Goal: Information Seeking & Learning: Learn about a topic

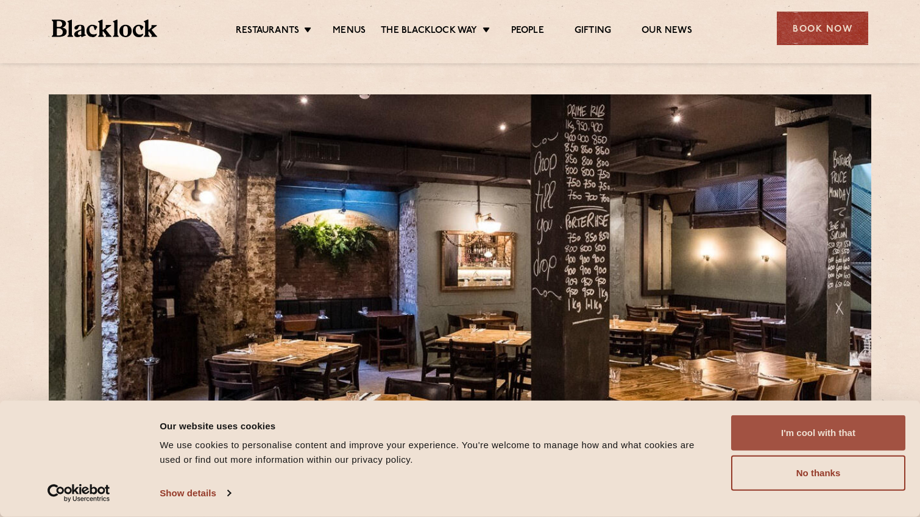
click at [821, 433] on button "I'm cool with that" at bounding box center [818, 433] width 174 height 35
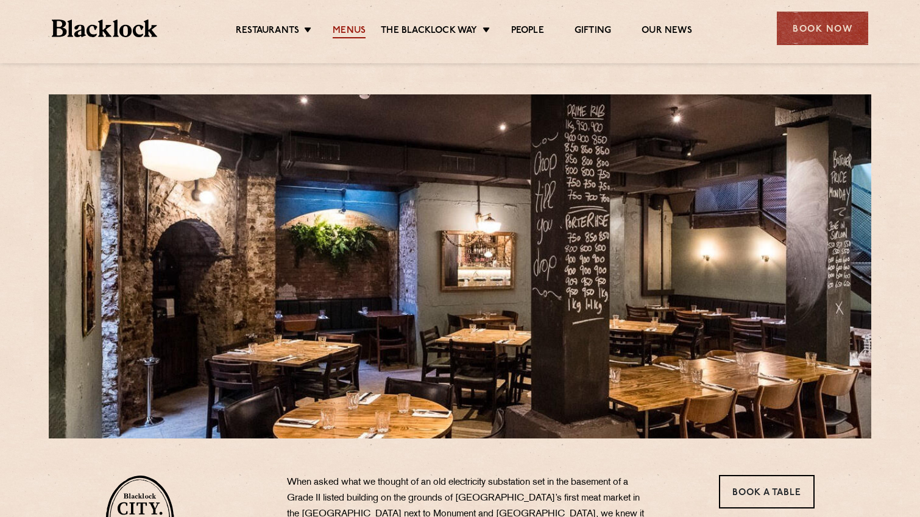
click at [347, 29] on link "Menus" at bounding box center [349, 31] width 33 height 13
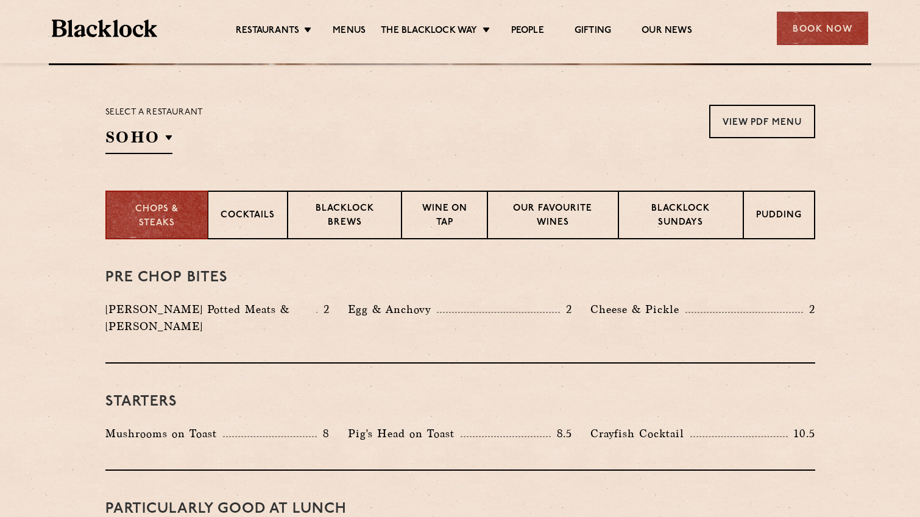
scroll to position [375, 0]
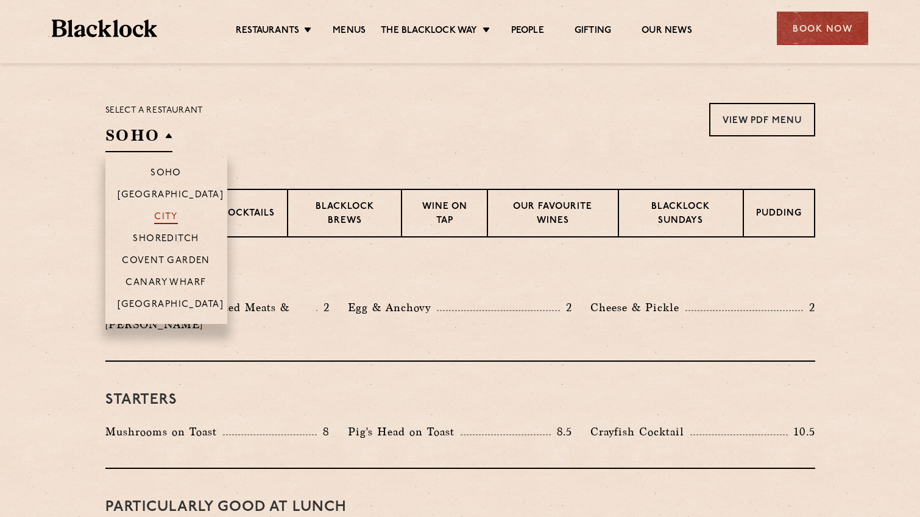
click at [174, 224] on p "City" at bounding box center [166, 218] width 24 height 12
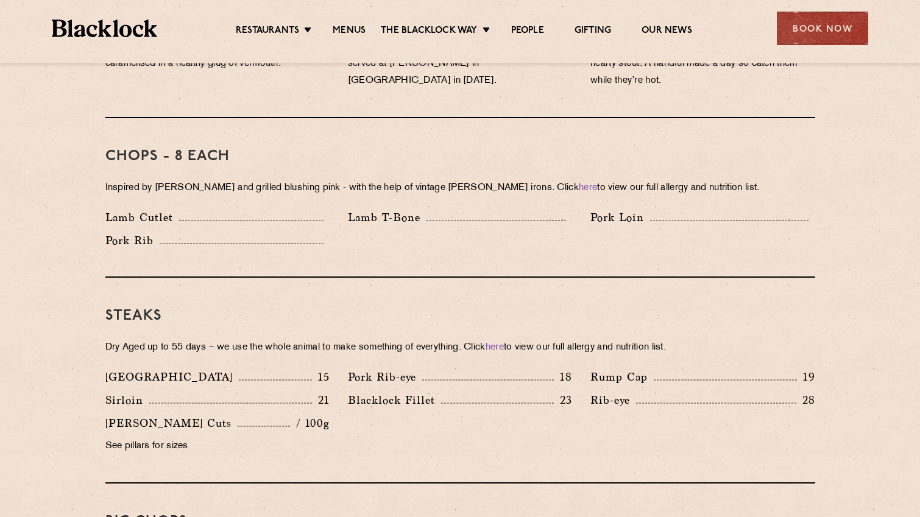
scroll to position [962, 0]
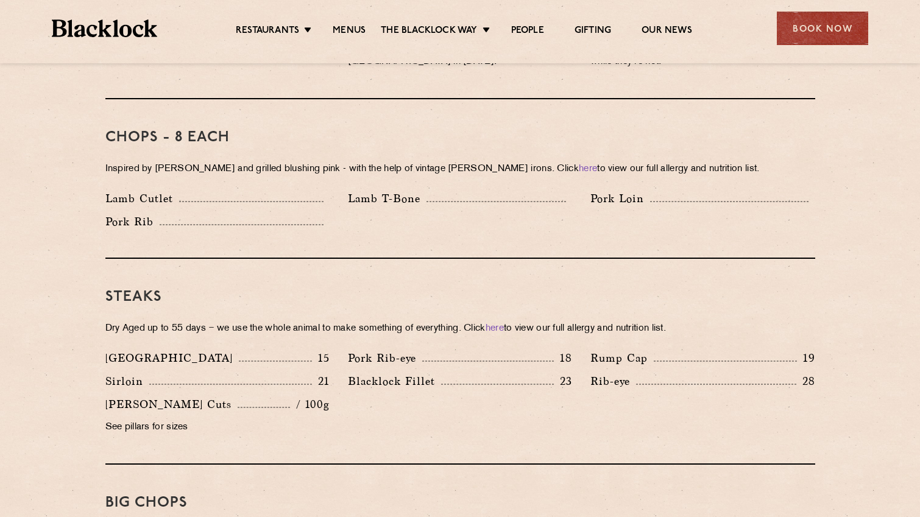
click at [374, 299] on div "Steaks Dry Aged up to 55 days − we use the whole animal to make something of ev…" at bounding box center [460, 362] width 710 height 206
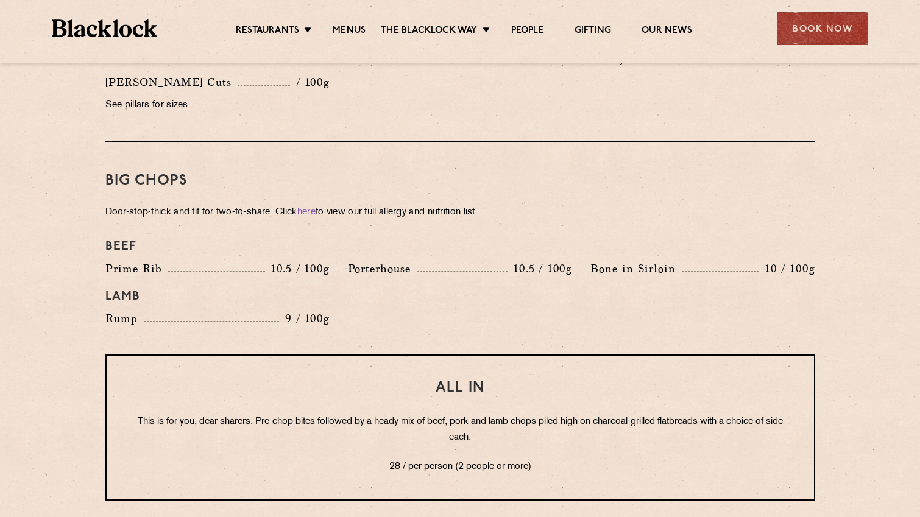
scroll to position [1326, 0]
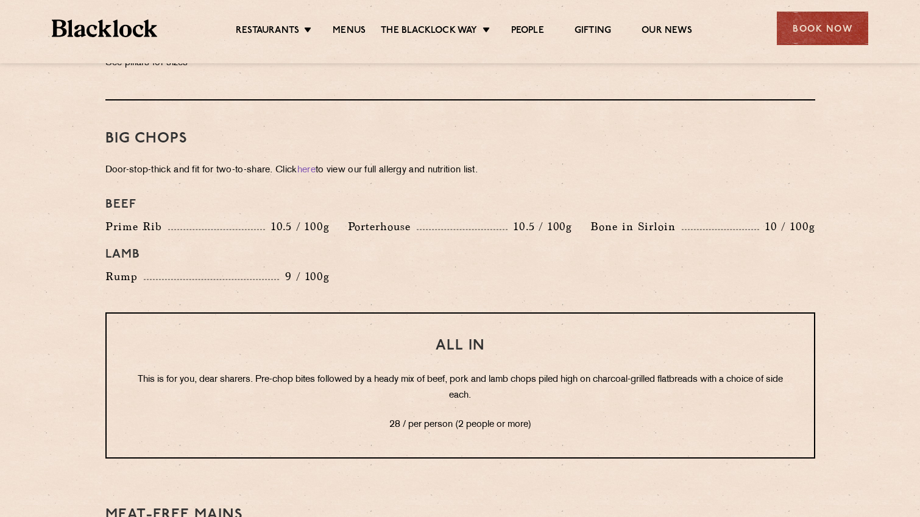
click at [405, 313] on div "All In This is for you, dear sharers. Pre-chop bites followed by a heady mix of…" at bounding box center [460, 386] width 710 height 146
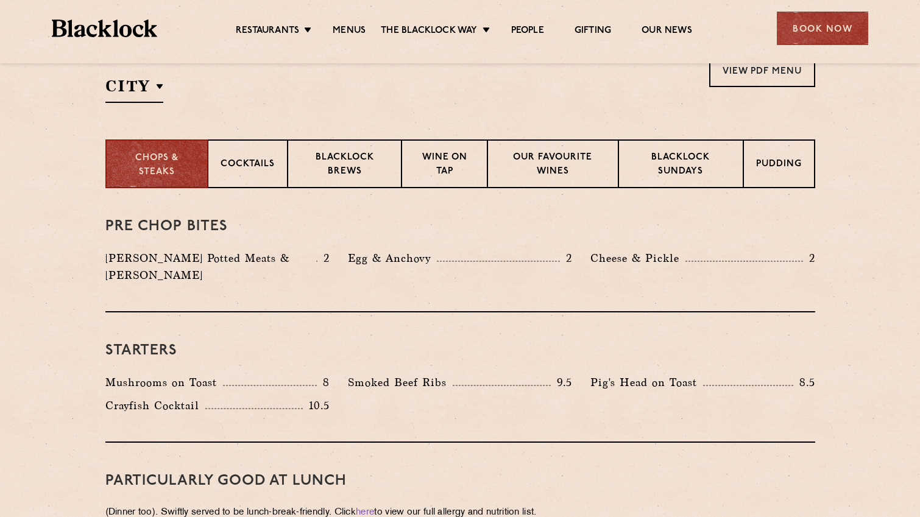
scroll to position [423, 0]
